Goal: Task Accomplishment & Management: Manage account settings

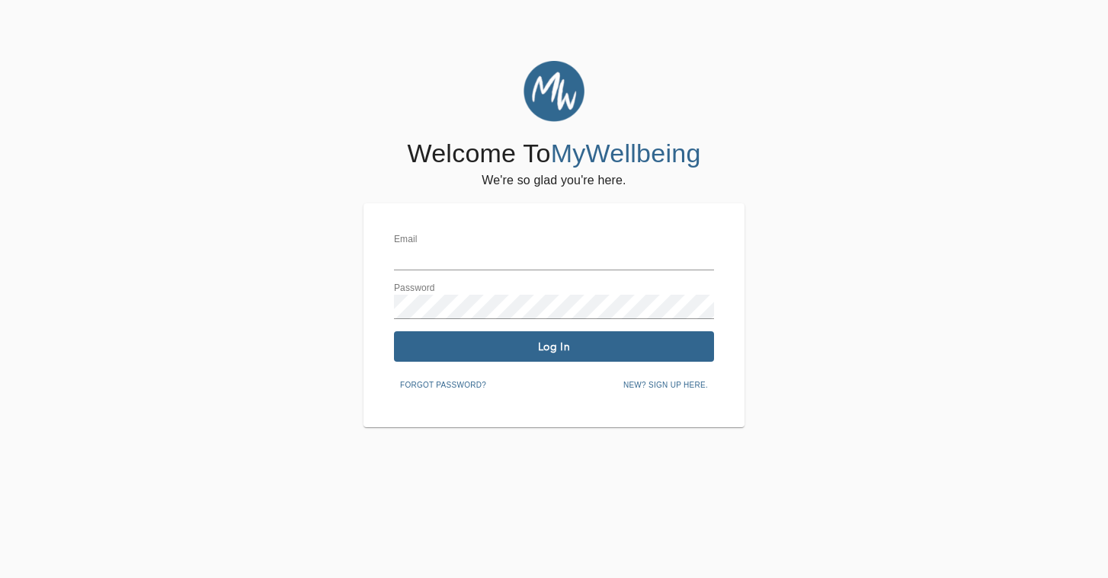
type input "[PERSON_NAME][EMAIL_ADDRESS][DOMAIN_NAME]"
click at [498, 359] on button "Log In" at bounding box center [554, 346] width 320 height 30
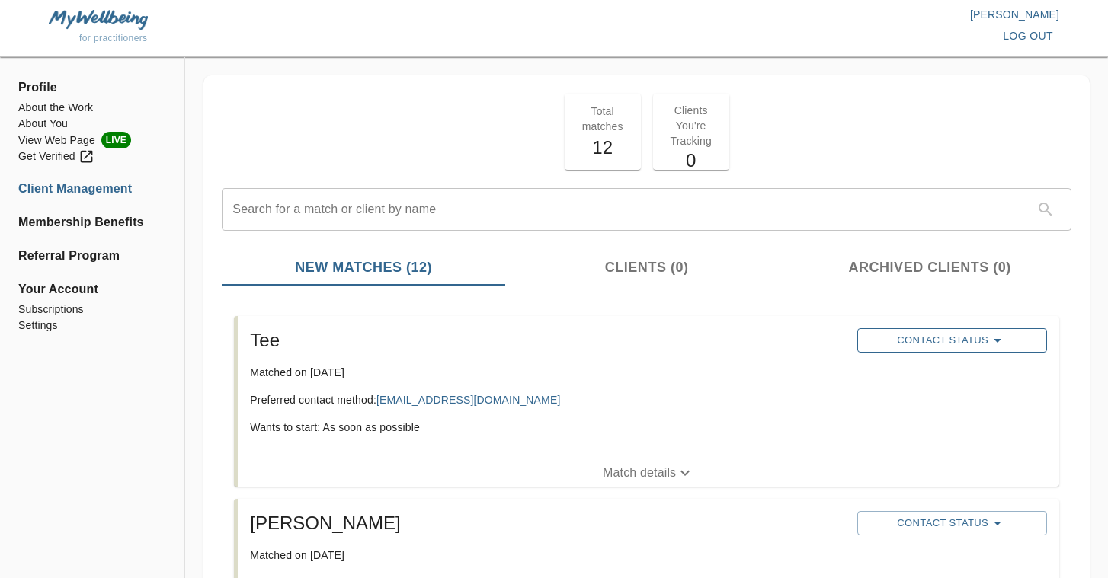
click at [979, 329] on button "Contact Status" at bounding box center [952, 340] width 190 height 24
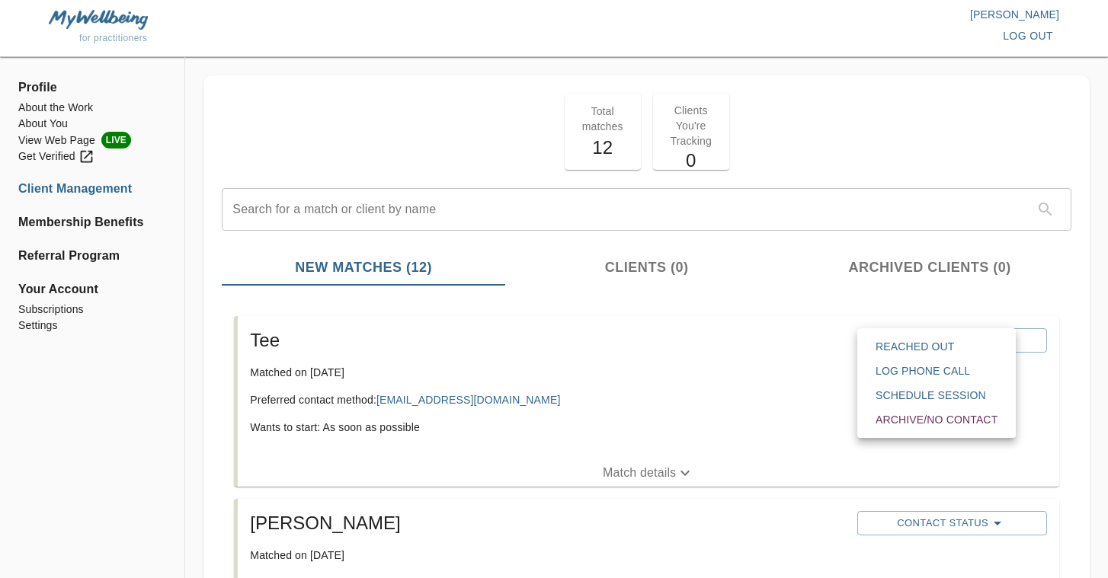
click at [929, 349] on span "Reached Out" at bounding box center [937, 346] width 122 height 15
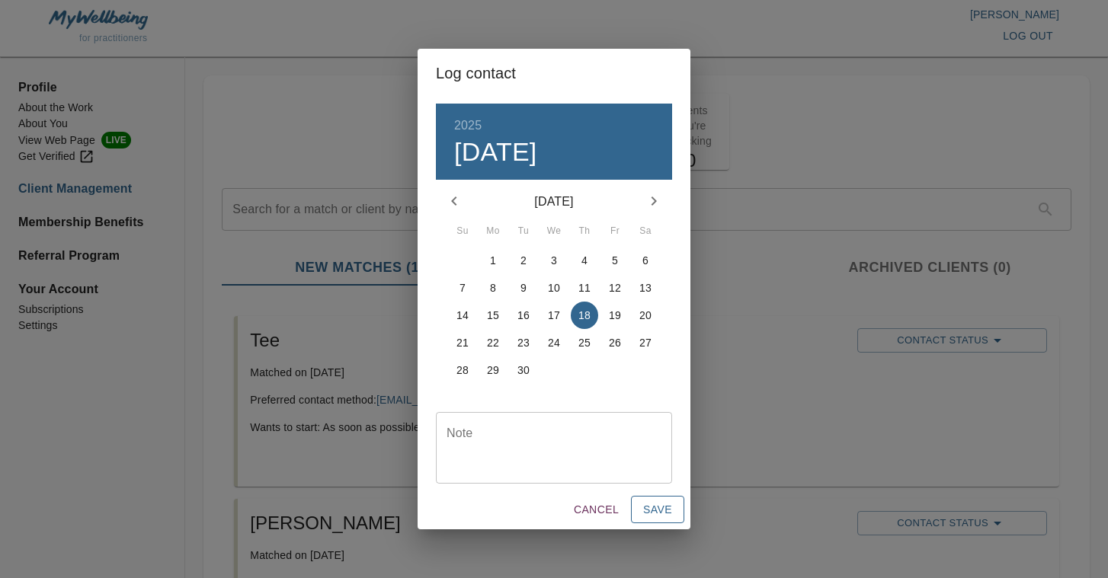
click at [651, 505] on span "Save" at bounding box center [657, 510] width 29 height 19
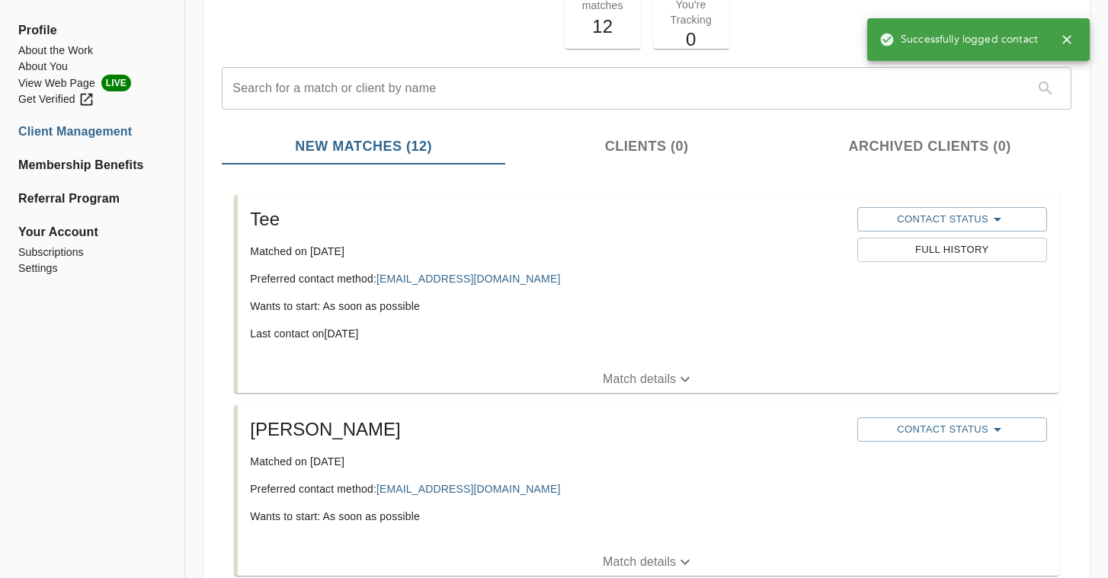
scroll to position [122, 0]
click at [908, 428] on span "Contact Status" at bounding box center [952, 429] width 175 height 18
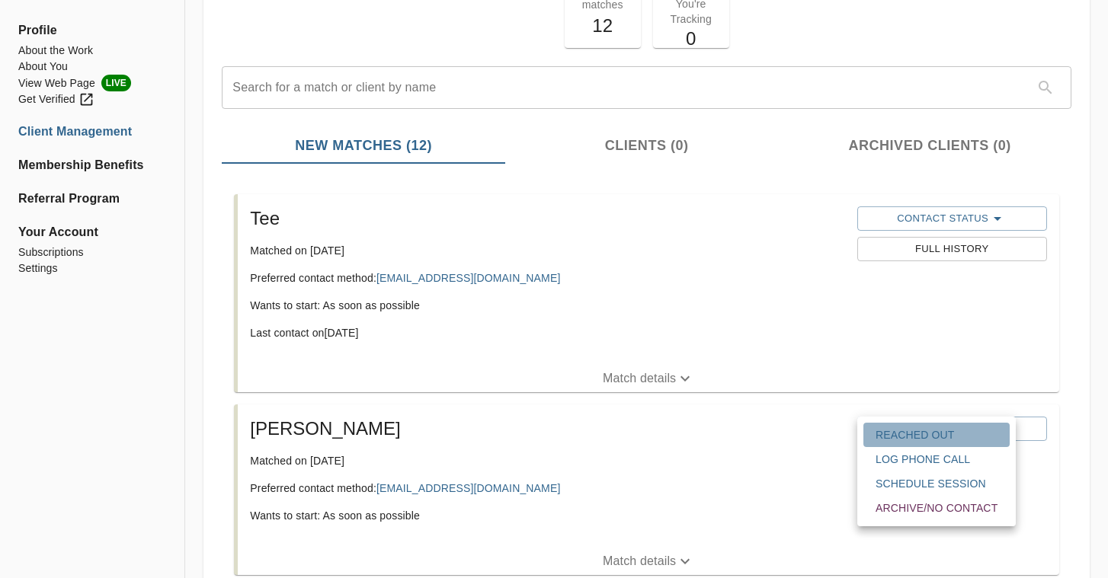
click at [921, 437] on span "Reached Out" at bounding box center [937, 435] width 122 height 15
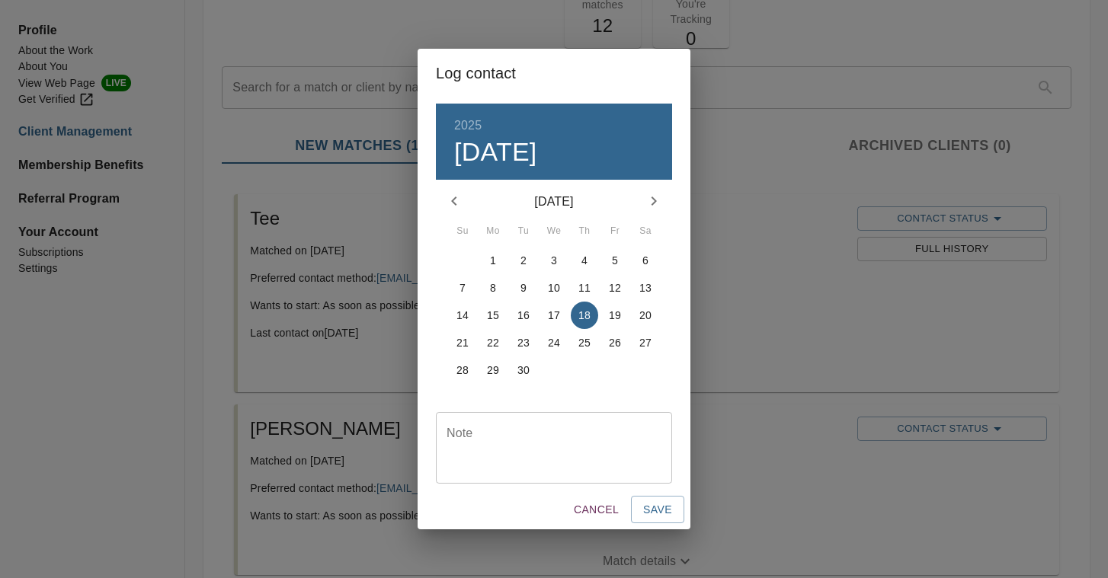
click at [460, 293] on p "7" at bounding box center [463, 287] width 6 height 15
click at [662, 506] on span "Save" at bounding box center [657, 510] width 29 height 19
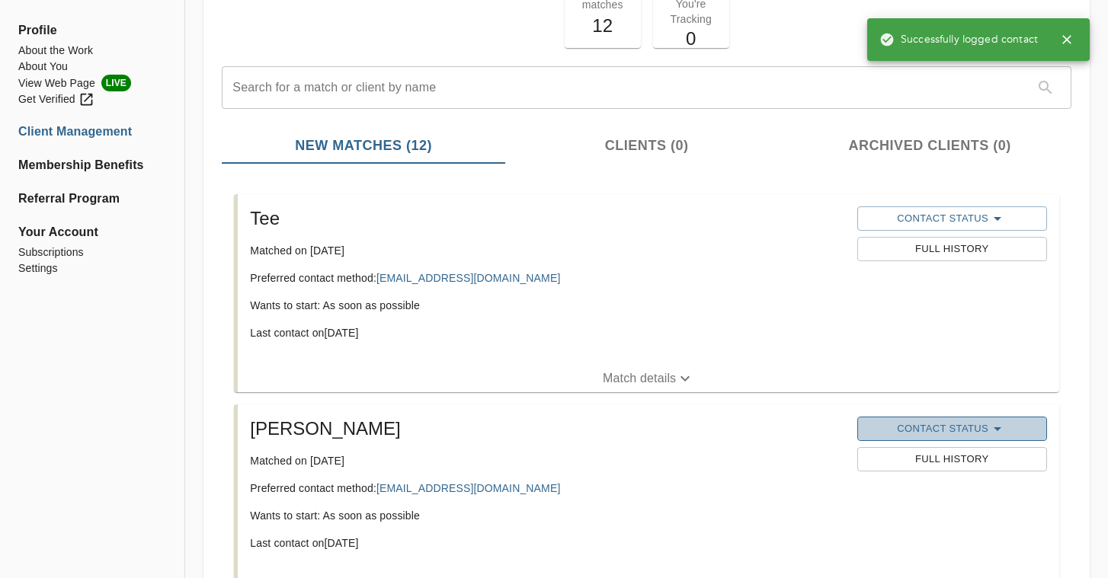
click at [998, 428] on icon "button" at bounding box center [998, 430] width 8 height 4
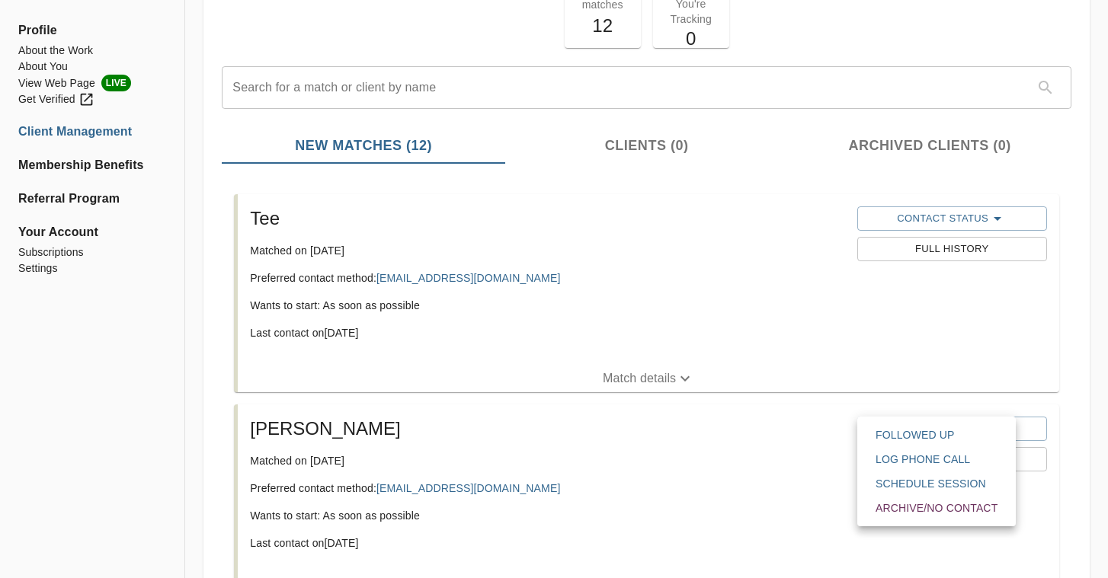
click at [959, 435] on span "Followed Up" at bounding box center [937, 435] width 122 height 15
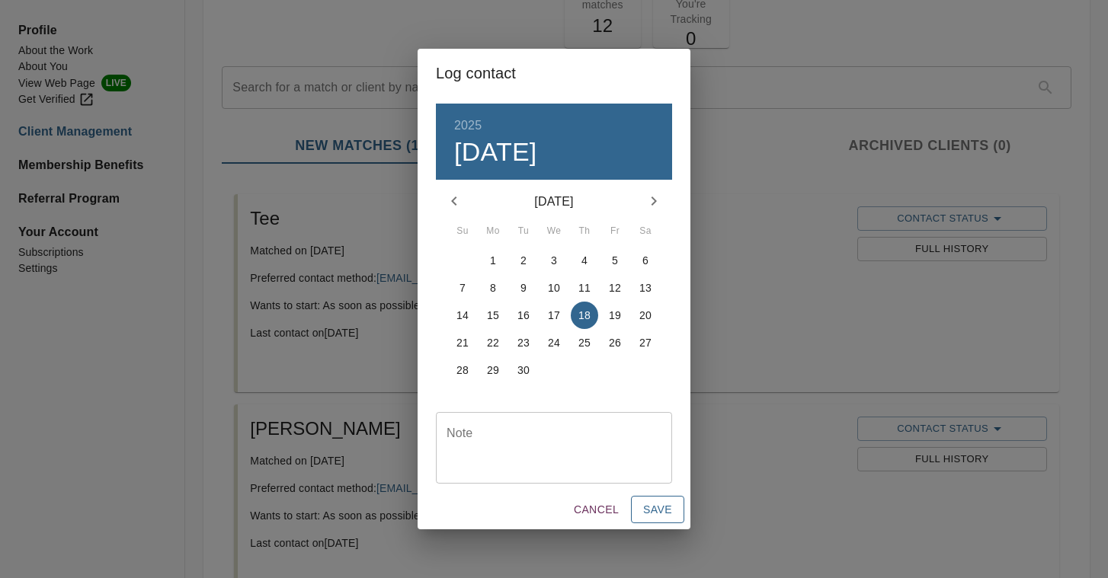
click at [661, 506] on span "Save" at bounding box center [657, 510] width 29 height 19
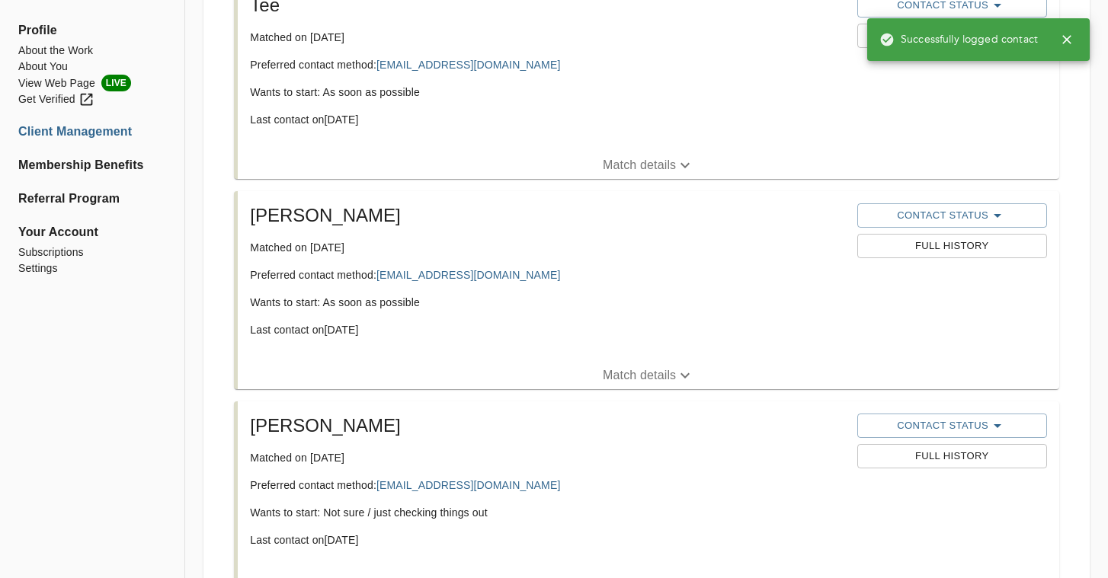
scroll to position [409, 0]
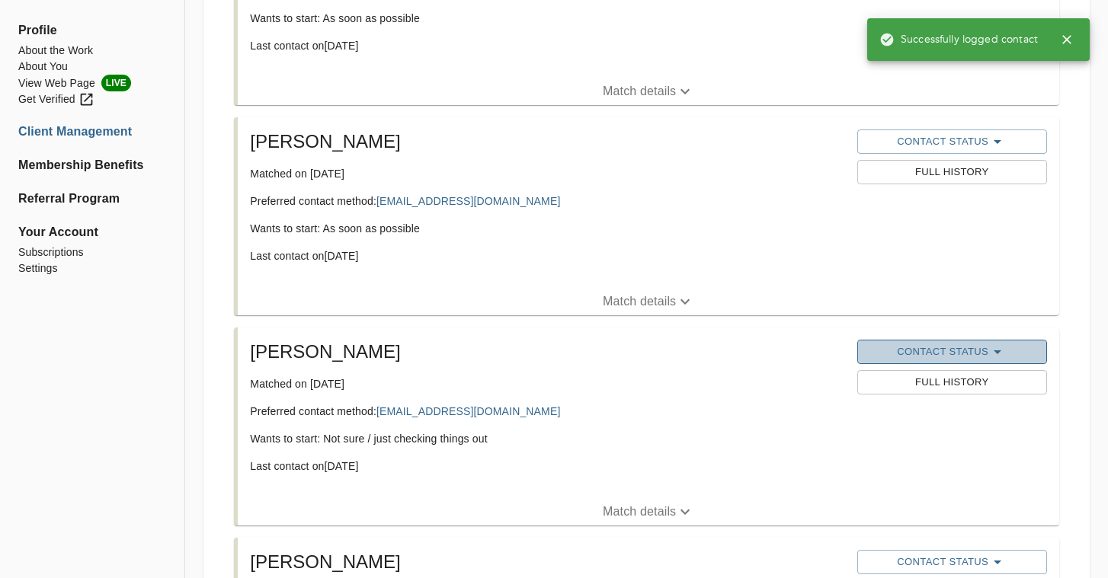
click at [930, 346] on span "Contact Status" at bounding box center [952, 352] width 175 height 18
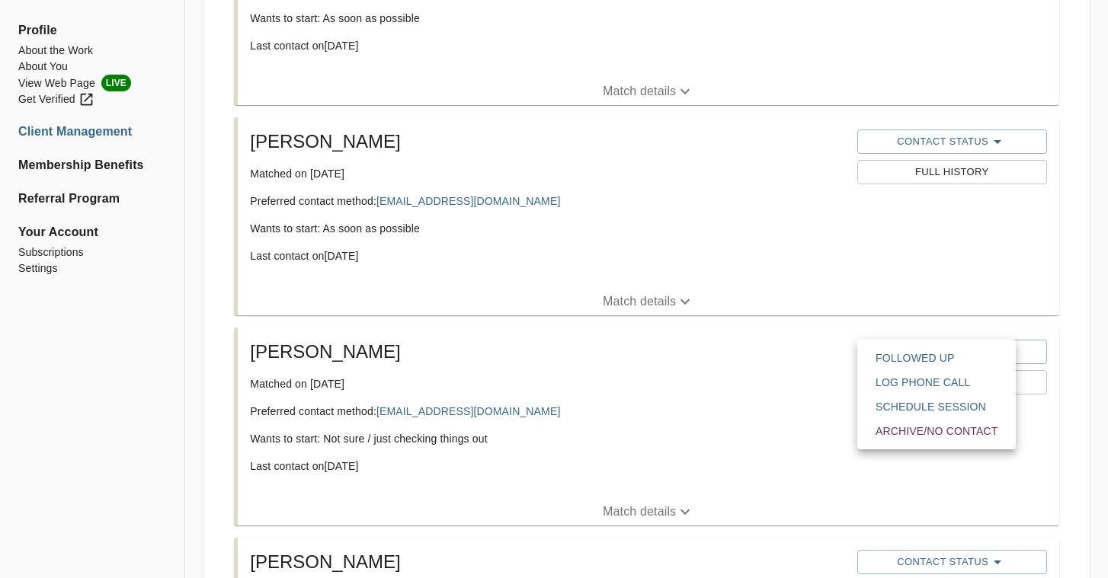
click at [796, 388] on div at bounding box center [554, 289] width 1108 height 578
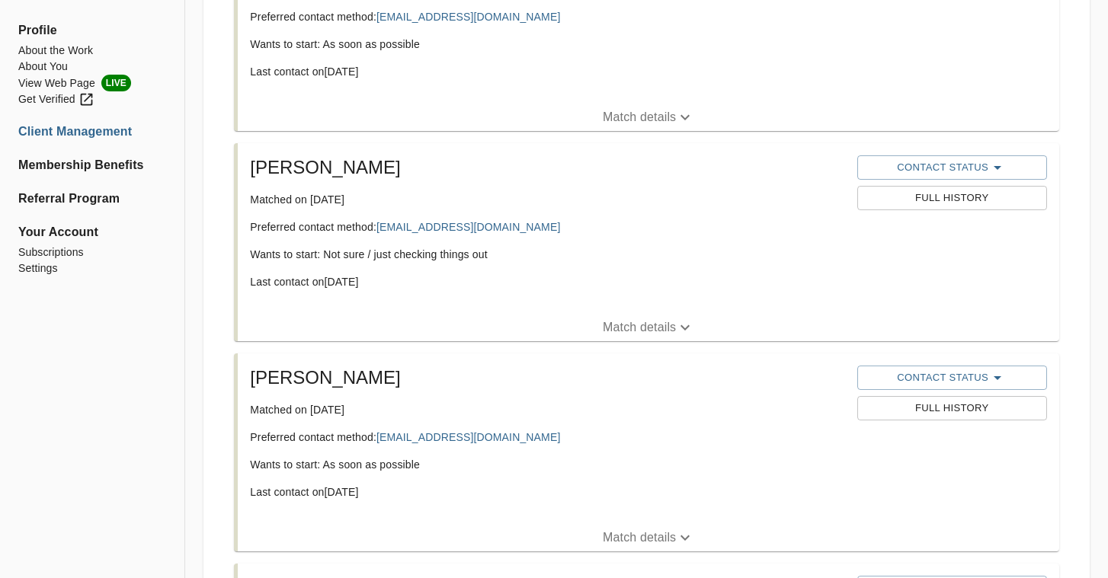
scroll to position [594, 0]
click at [922, 376] on span "Contact Status" at bounding box center [952, 377] width 175 height 18
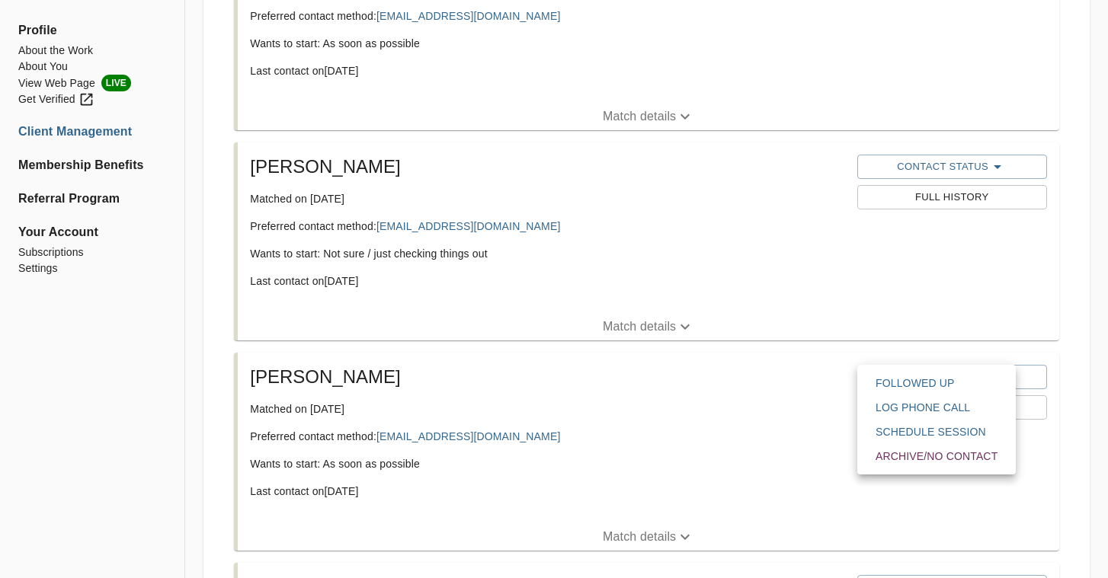
click at [754, 428] on div at bounding box center [554, 289] width 1108 height 578
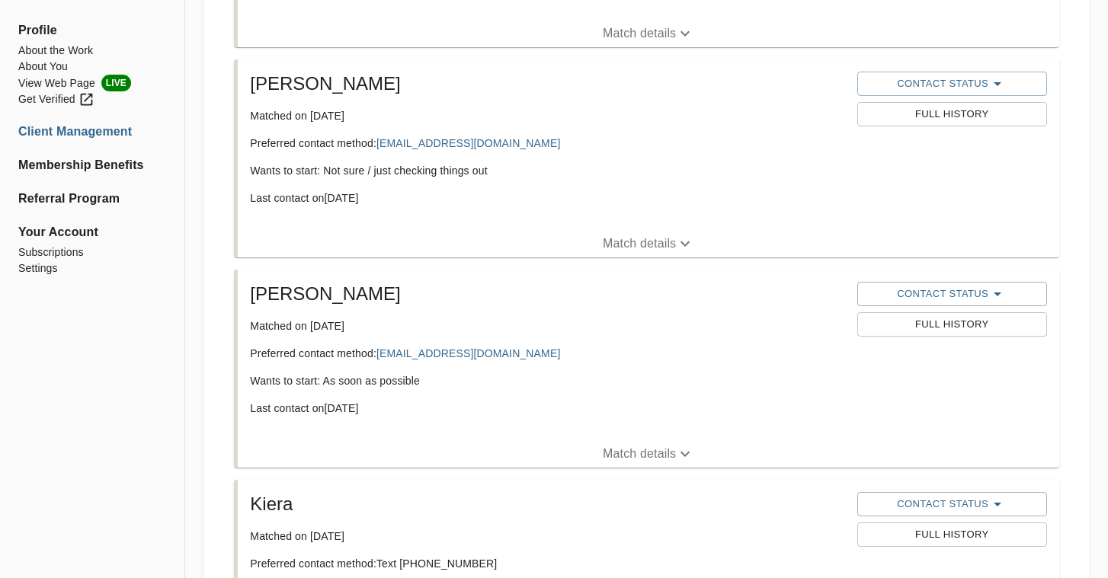
scroll to position [694, 0]
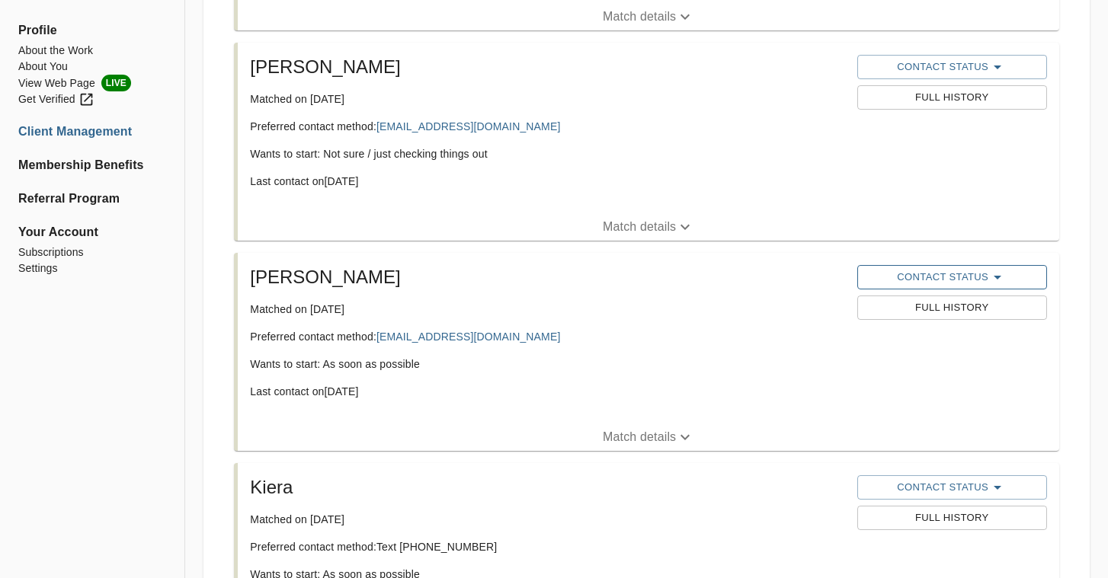
click at [972, 274] on span "Contact Status" at bounding box center [952, 277] width 175 height 18
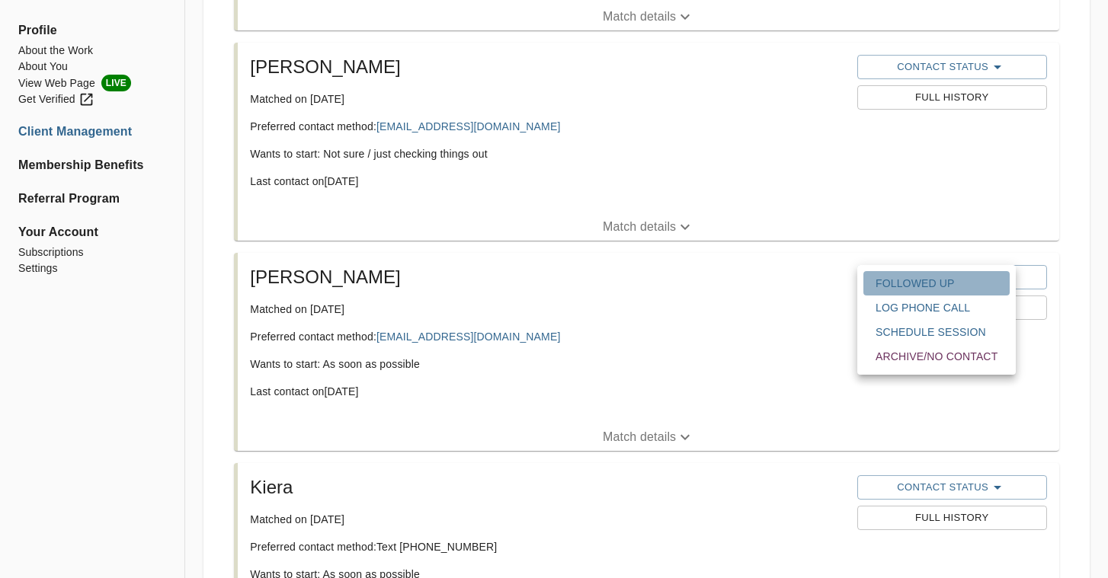
click at [925, 285] on span "Followed Up" at bounding box center [937, 283] width 122 height 15
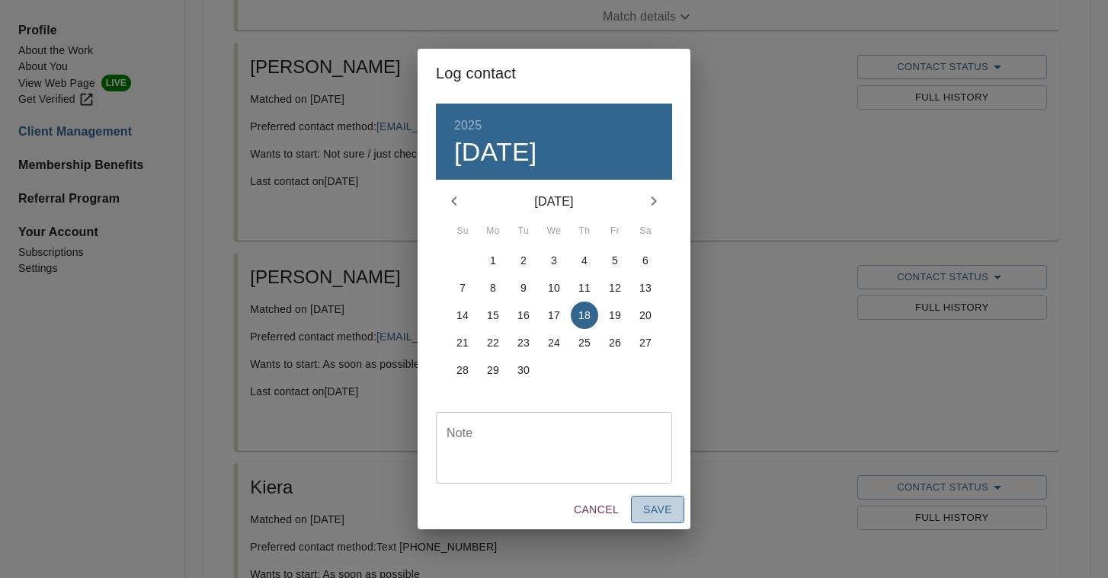
click at [669, 516] on span "Save" at bounding box center [657, 510] width 29 height 19
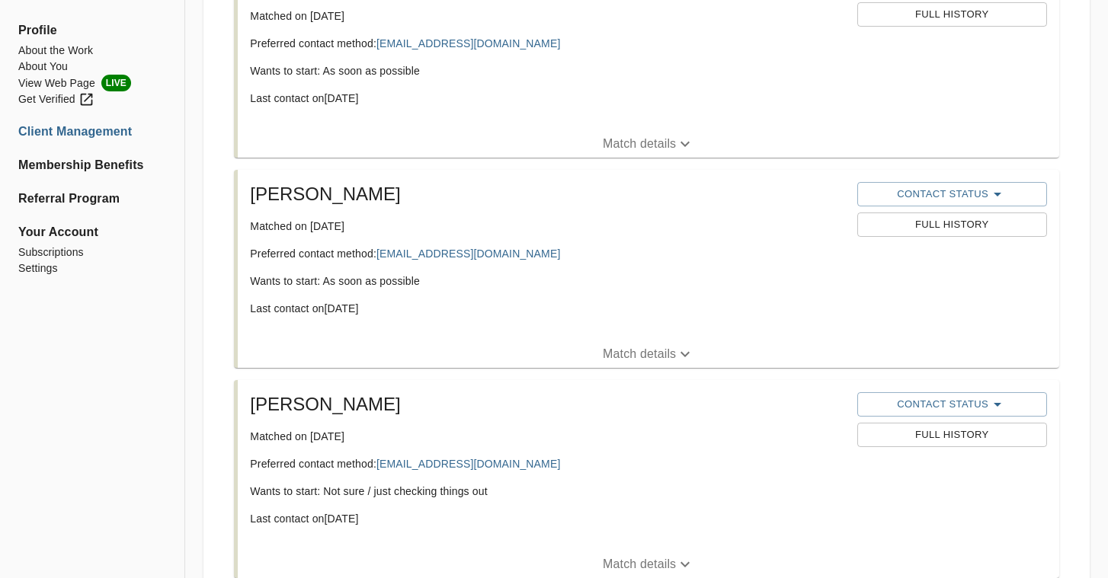
scroll to position [0, 0]
